Goal: Task Accomplishment & Management: Use online tool/utility

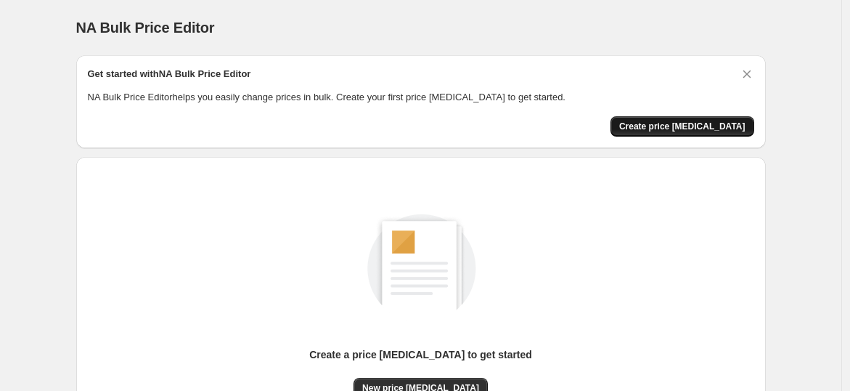
click at [699, 118] on button "Create price [MEDICAL_DATA]" at bounding box center [683, 126] width 144 height 20
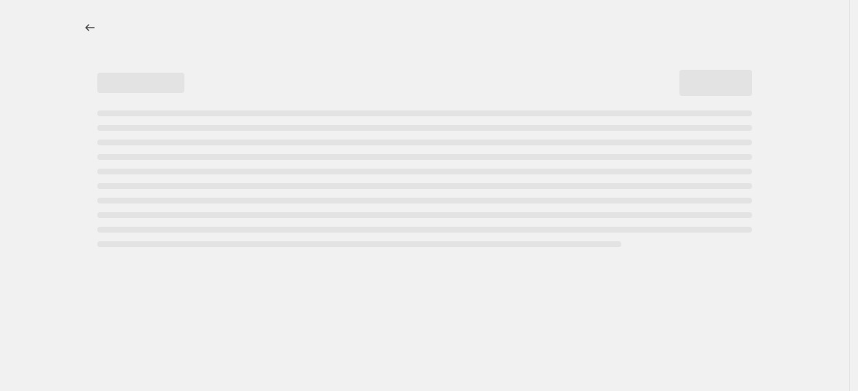
select select "percentage"
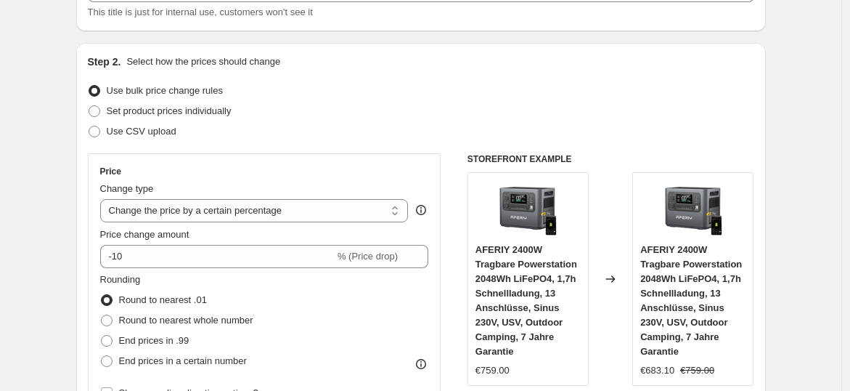
scroll to position [134, 0]
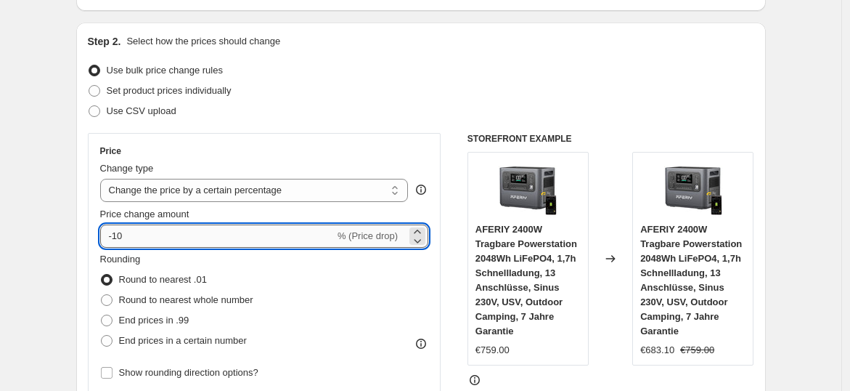
click at [319, 232] on input "-10" at bounding box center [217, 235] width 235 height 23
type input "-1"
type input "-38"
click at [153, 319] on span "End prices in .99" at bounding box center [154, 319] width 70 height 11
click at [102, 315] on input "End prices in .99" at bounding box center [101, 314] width 1 height 1
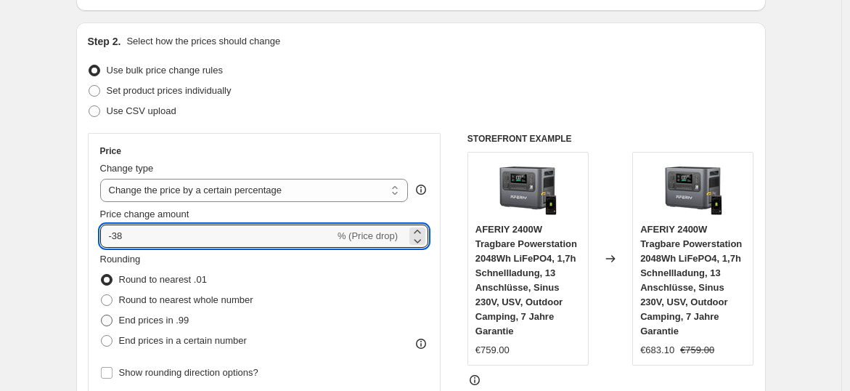
radio input "true"
click at [184, 237] on input "-38" at bounding box center [217, 235] width 235 height 23
type input "-3"
type input "-24"
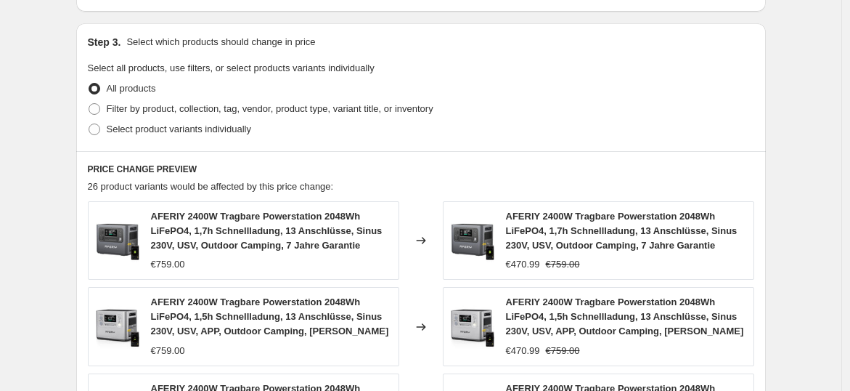
scroll to position [672, 0]
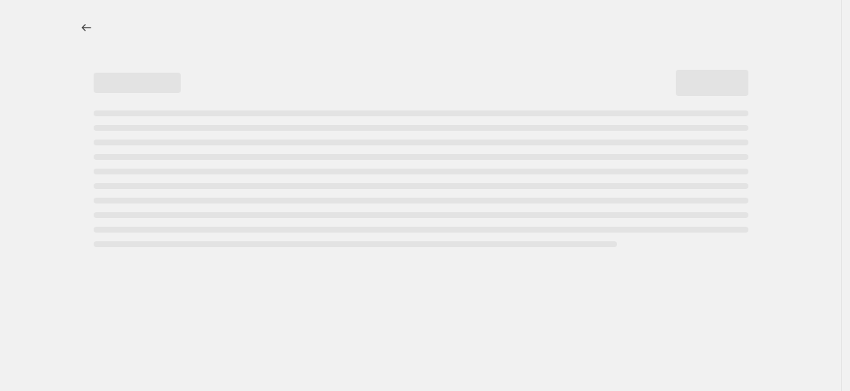
select select "percentage"
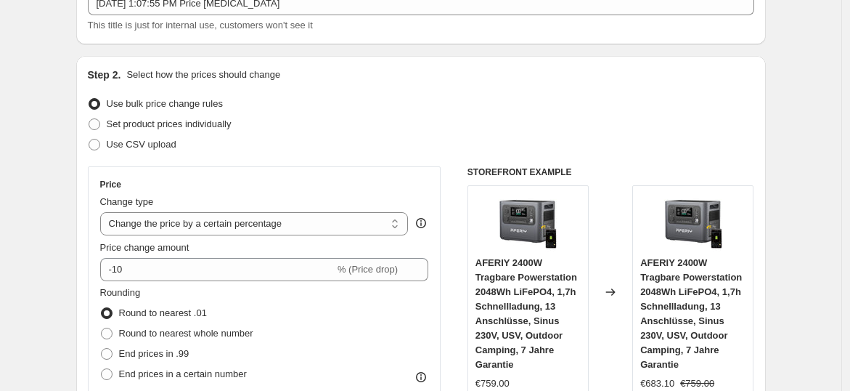
scroll to position [134, 0]
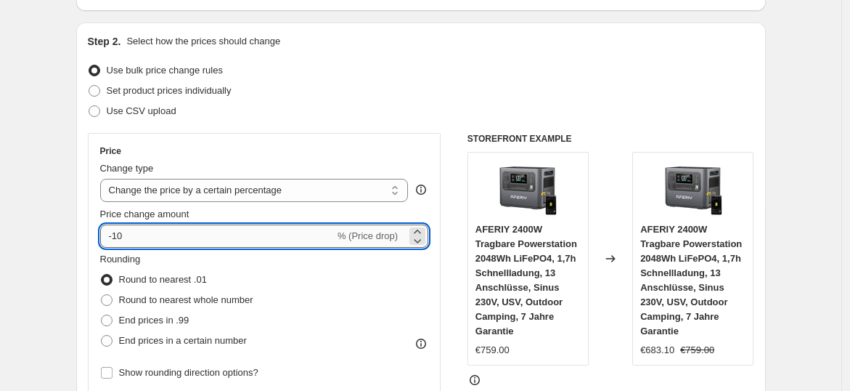
click at [204, 235] on input "-10" at bounding box center [217, 235] width 235 height 23
type input "-20"
click at [172, 322] on span "End prices in .99" at bounding box center [154, 319] width 70 height 11
click at [102, 315] on input "End prices in .99" at bounding box center [101, 314] width 1 height 1
radio input "true"
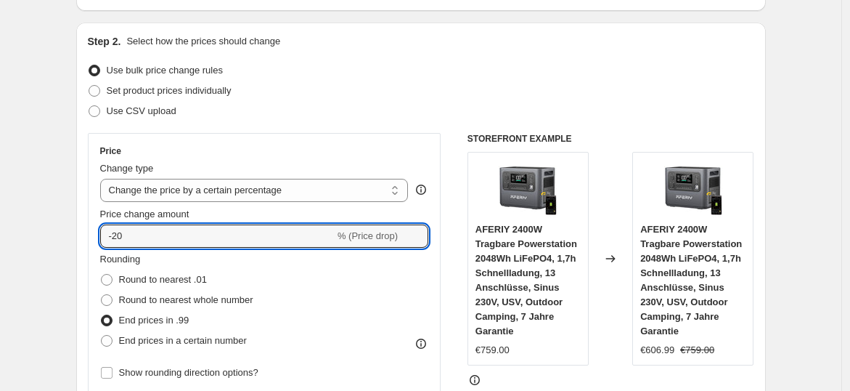
click at [256, 221] on div "Price change amount -20 % (Price drop)" at bounding box center [264, 227] width 329 height 41
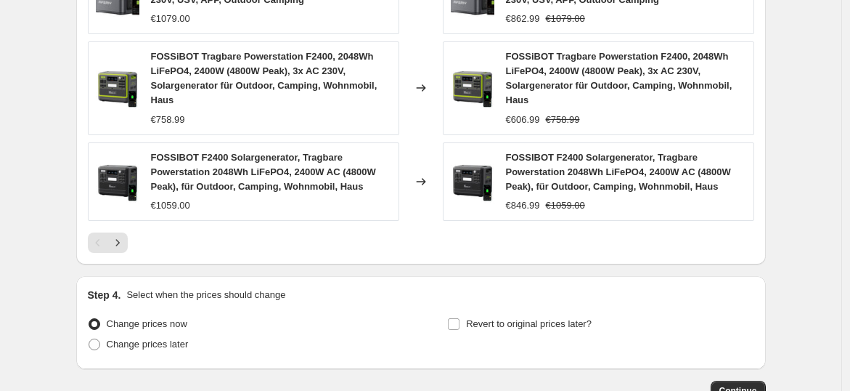
scroll to position [1167, 0]
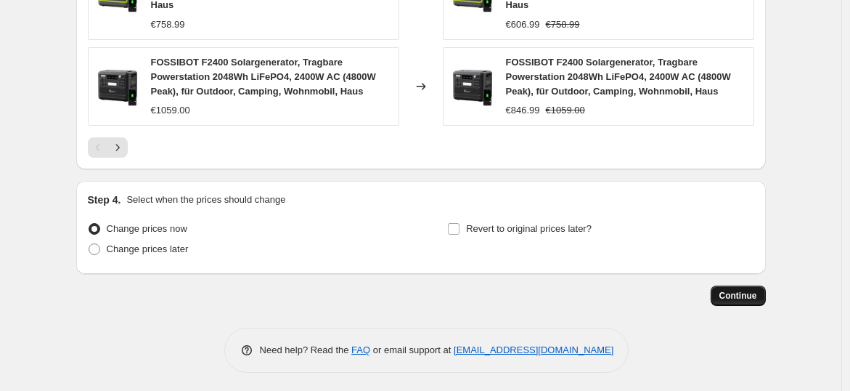
type input "-25"
click at [717, 290] on button "Continue" at bounding box center [738, 295] width 55 height 20
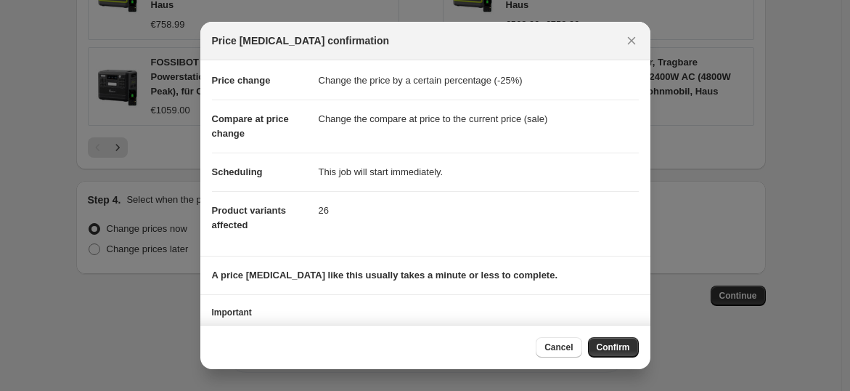
scroll to position [0, 0]
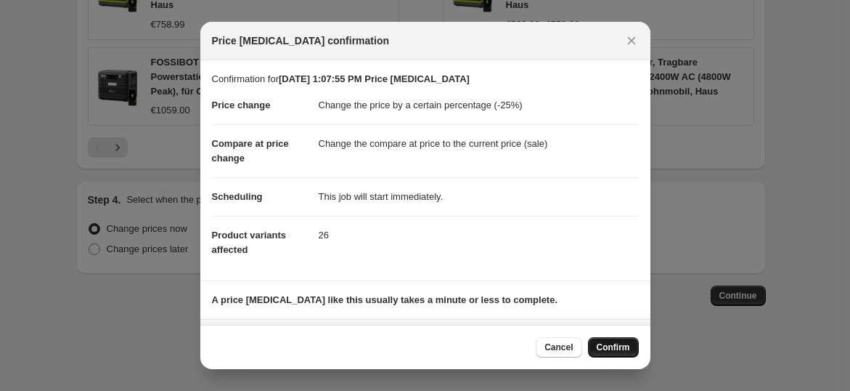
click at [622, 351] on span "Confirm" at bounding box center [613, 347] width 33 height 12
